Goal: Task Accomplishment & Management: Use online tool/utility

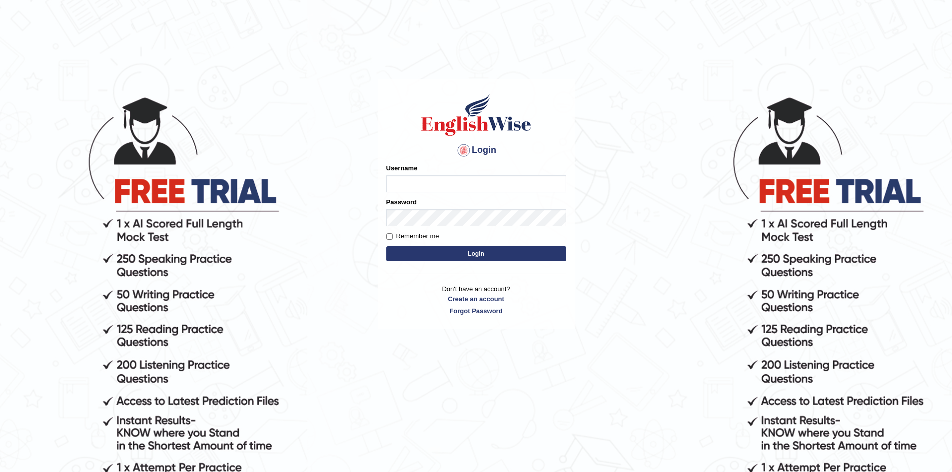
type input "Sprajapati"
click at [479, 253] on button "Login" at bounding box center [476, 253] width 180 height 15
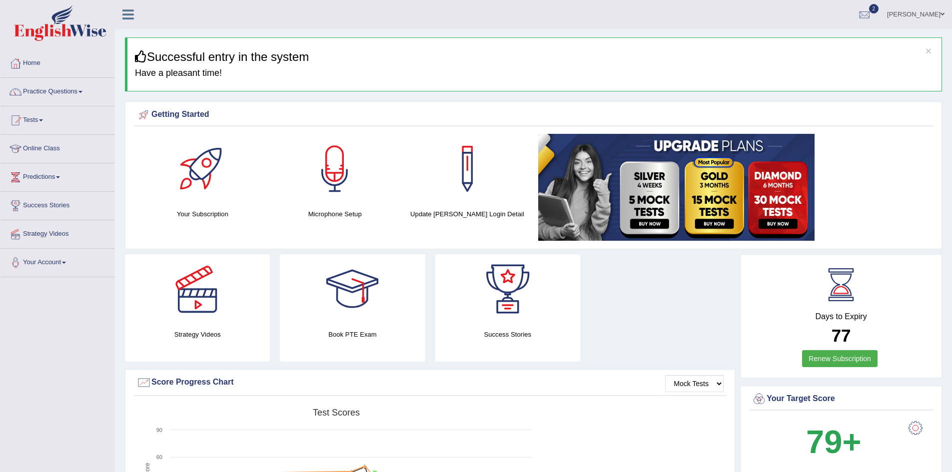
click at [34, 61] on link "Home" at bounding box center [57, 61] width 114 height 25
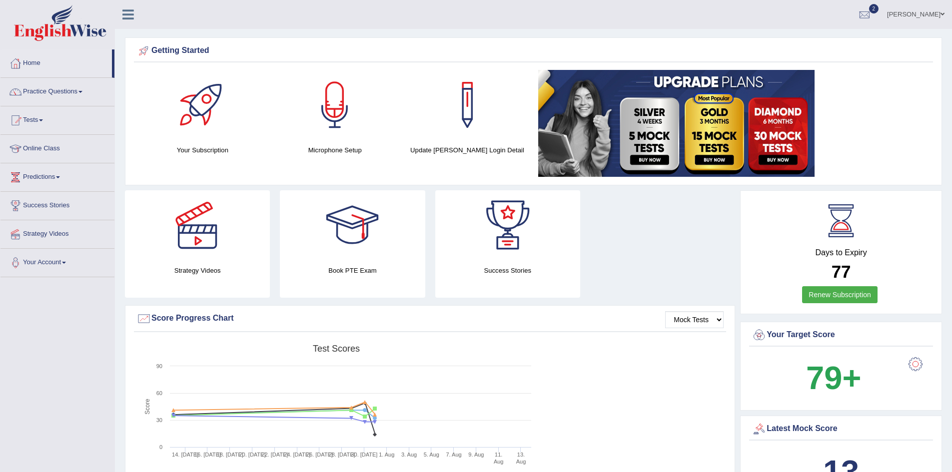
click at [37, 116] on link "Tests" at bounding box center [57, 118] width 114 height 25
click at [46, 160] on link "Take Mock Test" at bounding box center [64, 161] width 93 height 18
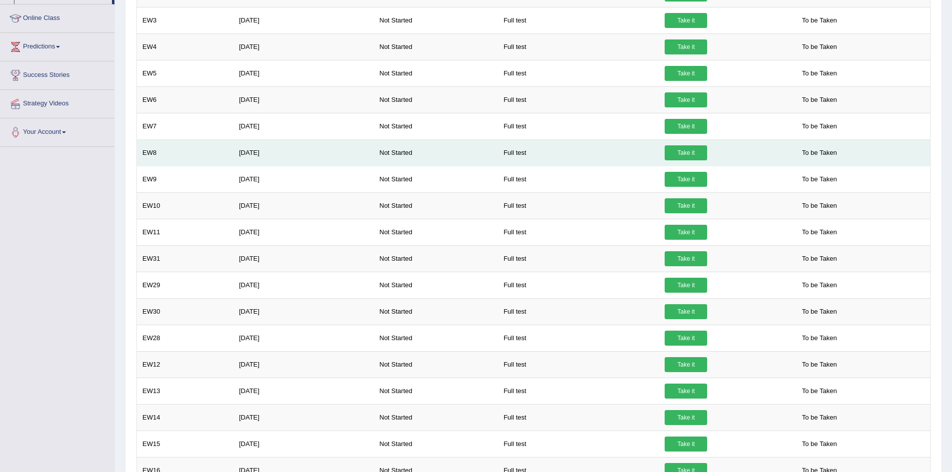
scroll to position [12, 0]
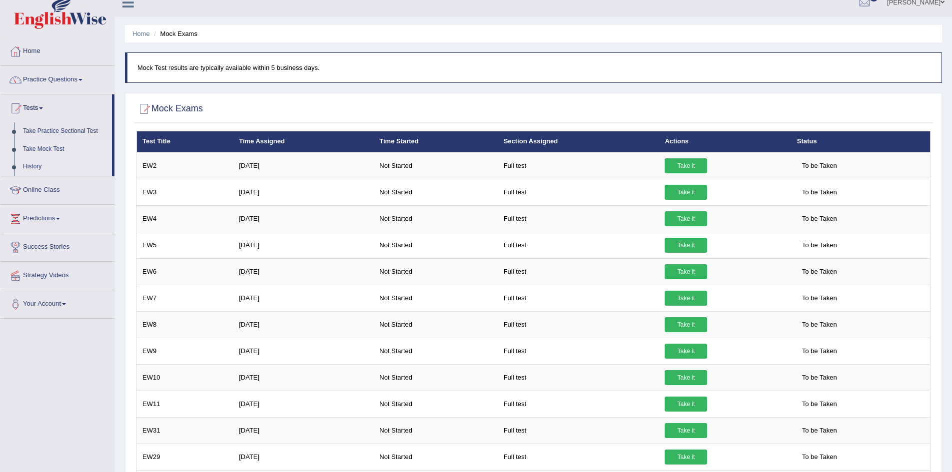
click at [36, 169] on link "History" at bounding box center [64, 167] width 93 height 18
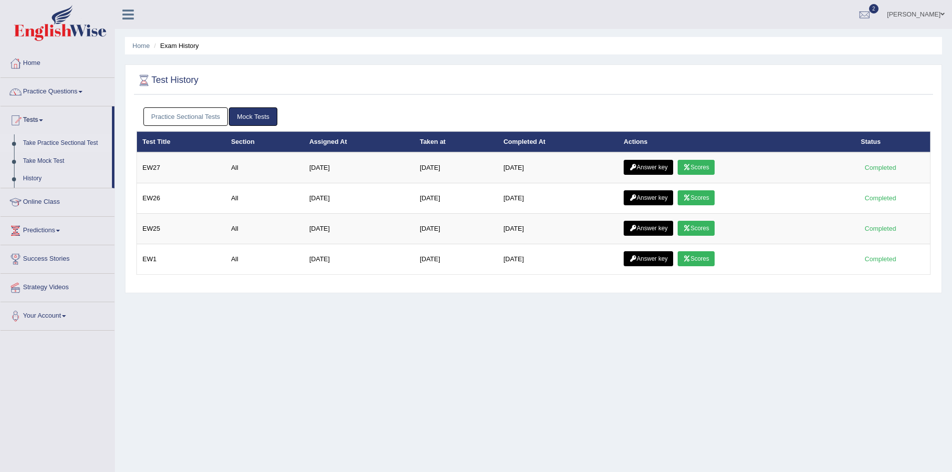
click at [42, 140] on link "Take Practice Sectional Test" at bounding box center [64, 143] width 93 height 18
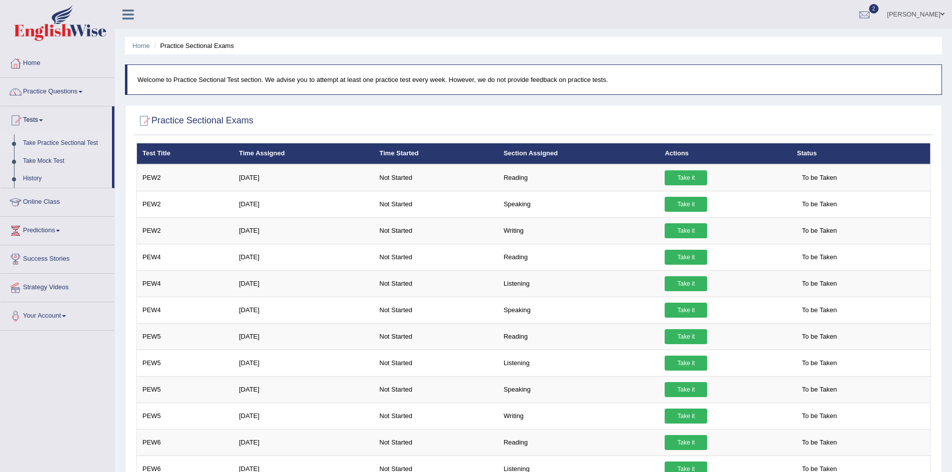
click at [289, 6] on div "[PERSON_NAME] Toggle navigation Username: Sprajapati Access Type: Online Subscr…" at bounding box center [533, 14] width 837 height 29
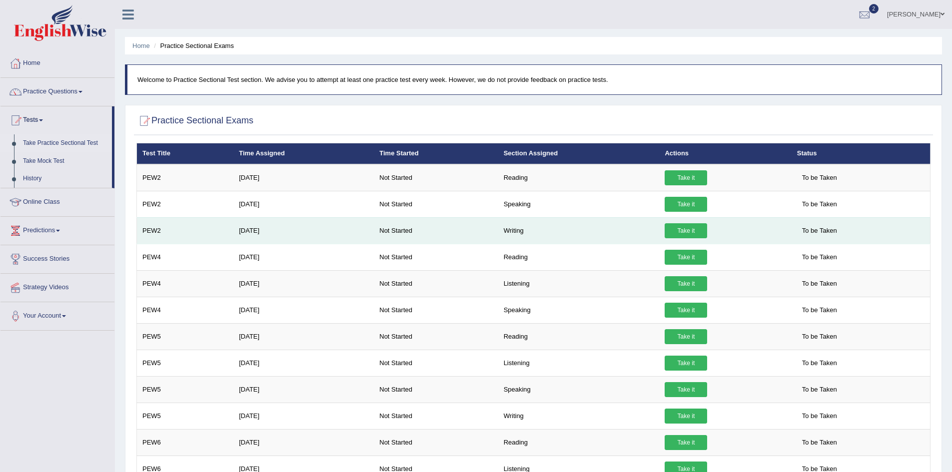
click at [689, 234] on link "Take it" at bounding box center [685, 230] width 42 height 15
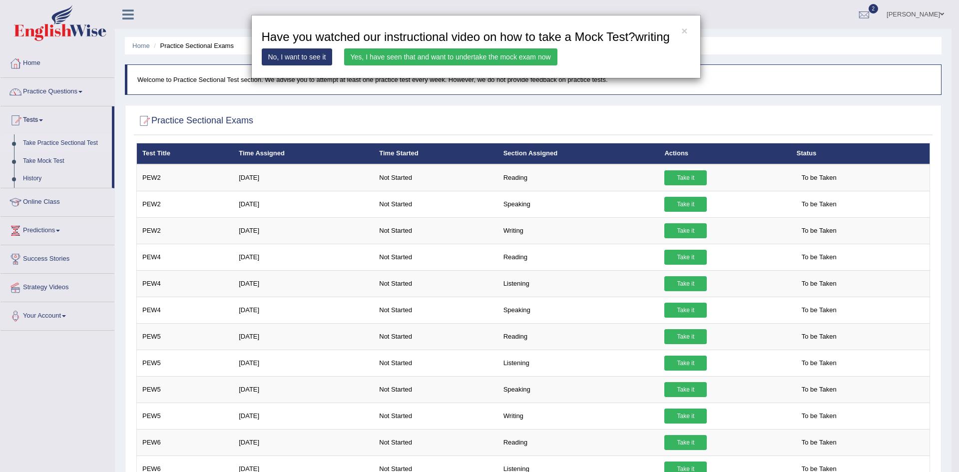
click at [466, 60] on link "Yes, I have seen that and want to undertake the mock exam now" at bounding box center [450, 56] width 213 height 17
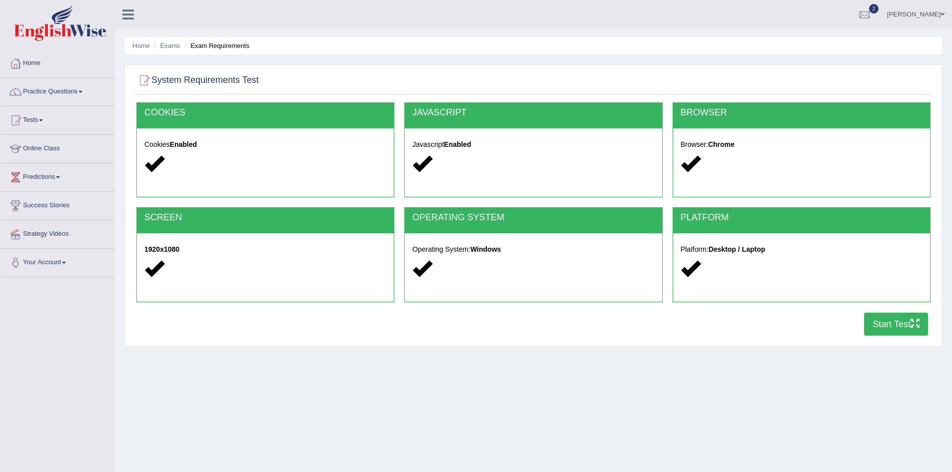
click at [888, 326] on button "Start Test" at bounding box center [896, 324] width 64 height 23
